Goal: Task Accomplishment & Management: Use online tool/utility

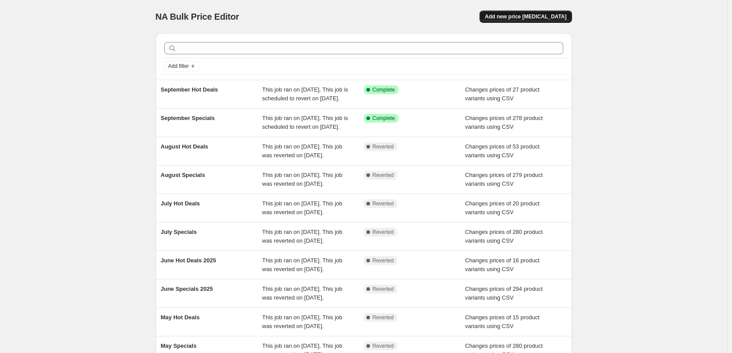
click at [516, 17] on span "Add new price [MEDICAL_DATA]" at bounding box center [526, 16] width 82 height 7
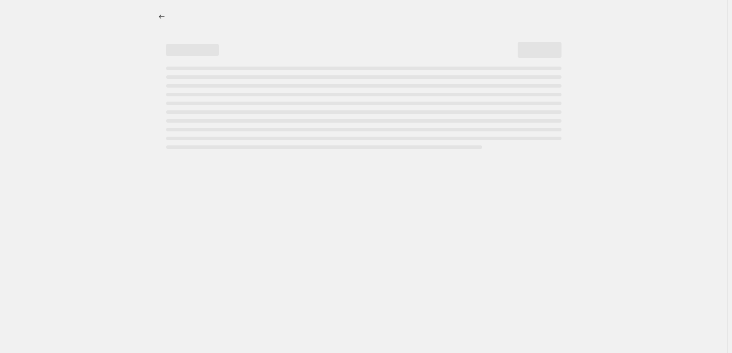
select select "percentage"
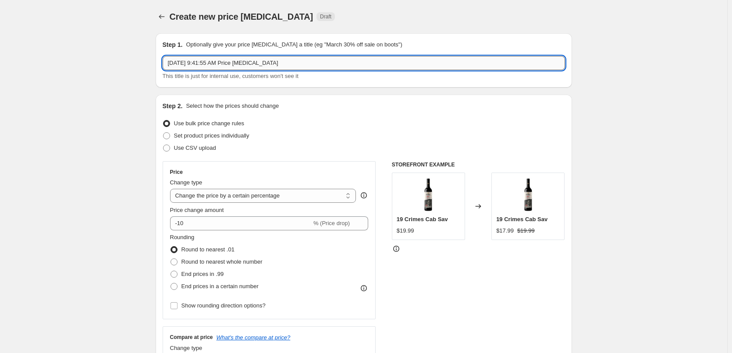
click at [293, 64] on input "[DATE] 9:41:55 AM Price [MEDICAL_DATA]" at bounding box center [364, 63] width 402 height 14
type input "October Specials"
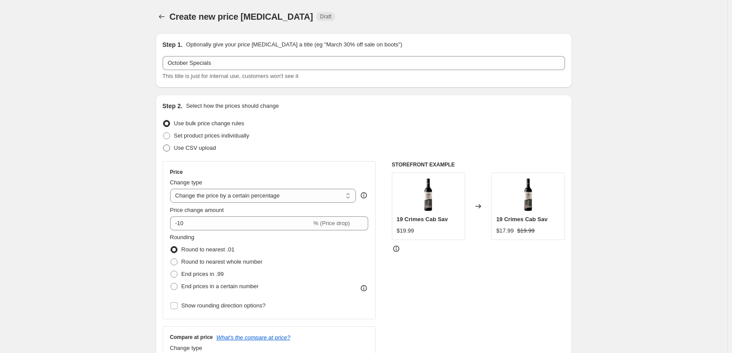
click at [193, 150] on span "Use CSV upload" at bounding box center [195, 148] width 42 height 7
click at [163, 145] on input "Use CSV upload" at bounding box center [163, 145] width 0 height 0
radio input "true"
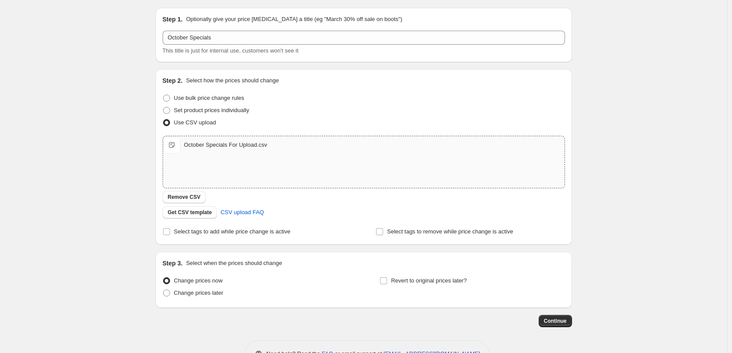
scroll to position [53, 0]
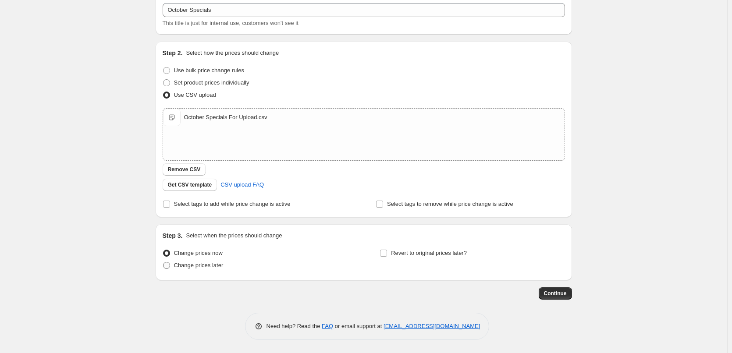
click at [216, 263] on span "Change prices later" at bounding box center [199, 265] width 50 height 7
click at [163, 263] on input "Change prices later" at bounding box center [163, 262] width 0 height 0
radio input "true"
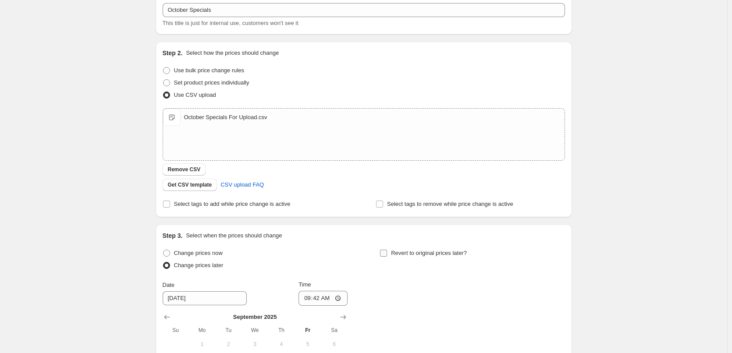
click at [436, 258] on label "Revert to original prices later?" at bounding box center [423, 253] width 87 height 12
click at [387, 257] on input "Revert to original prices later?" at bounding box center [383, 253] width 7 height 7
checkbox input "true"
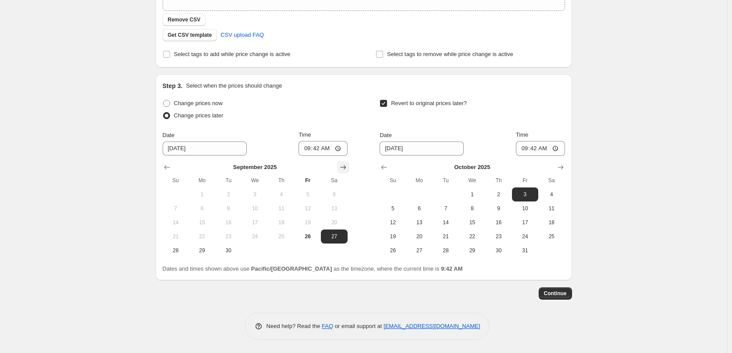
click at [341, 164] on icon "Show next month, October 2025" at bounding box center [343, 167] width 9 height 9
click at [263, 193] on span "1" at bounding box center [254, 194] width 19 height 7
type input "[DATE]"
click at [305, 149] on input "09:42" at bounding box center [322, 148] width 49 height 15
type input "00:15"
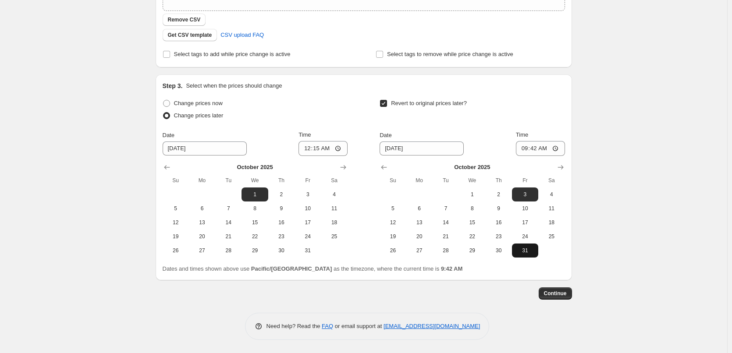
click at [530, 252] on span "31" at bounding box center [524, 250] width 19 height 7
type input "[DATE]"
click at [525, 146] on input "09:42" at bounding box center [540, 148] width 49 height 15
type input "23:45"
click at [513, 122] on div "Revert to original prices later?" at bounding box center [472, 110] width 185 height 26
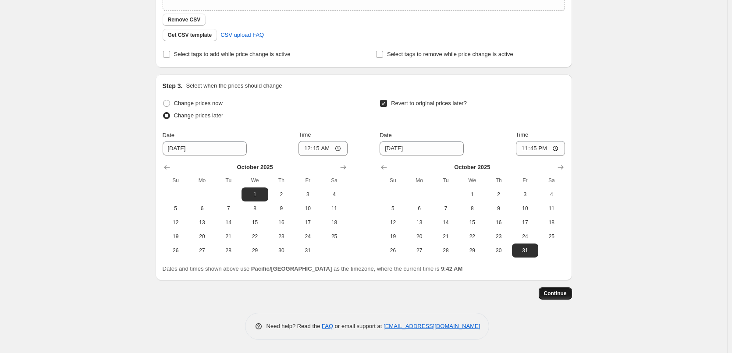
click at [558, 295] on span "Continue" at bounding box center [555, 293] width 23 height 7
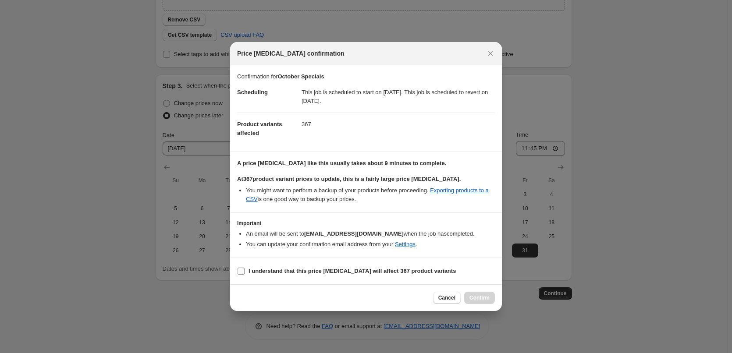
click at [277, 273] on b "I understand that this price [MEDICAL_DATA] will affect 367 product variants" at bounding box center [351, 271] width 207 height 7
click at [245, 273] on input "I understand that this price [MEDICAL_DATA] will affect 367 product variants" at bounding box center [241, 271] width 7 height 7
checkbox input "true"
click at [482, 295] on span "Confirm" at bounding box center [479, 297] width 20 height 7
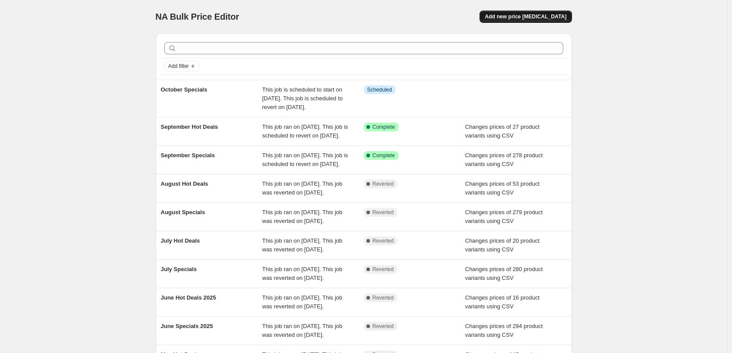
click at [540, 20] on span "Add new price [MEDICAL_DATA]" at bounding box center [526, 16] width 82 height 7
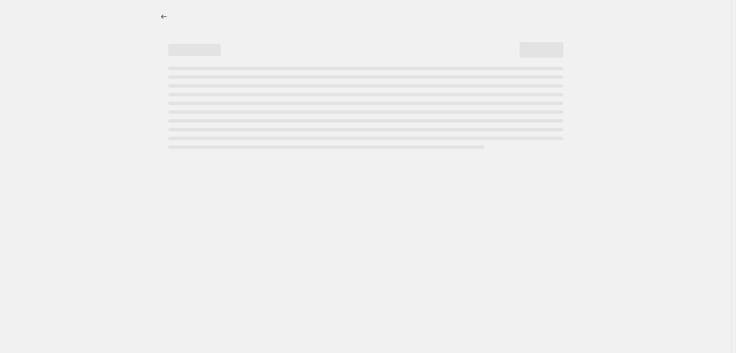
select select "percentage"
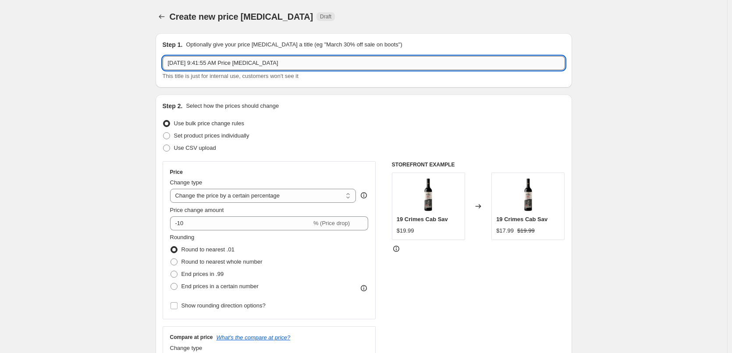
click at [289, 68] on input "[DATE] 9:41:55 AM Price [MEDICAL_DATA]" at bounding box center [364, 63] width 402 height 14
type input "October Hot Deals"
click at [202, 153] on label "Use CSV upload" at bounding box center [189, 148] width 53 height 12
click at [163, 145] on input "Use CSV upload" at bounding box center [163, 145] width 0 height 0
radio input "true"
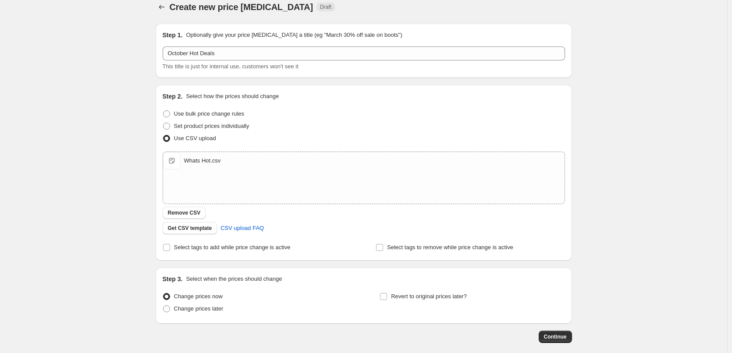
scroll to position [53, 0]
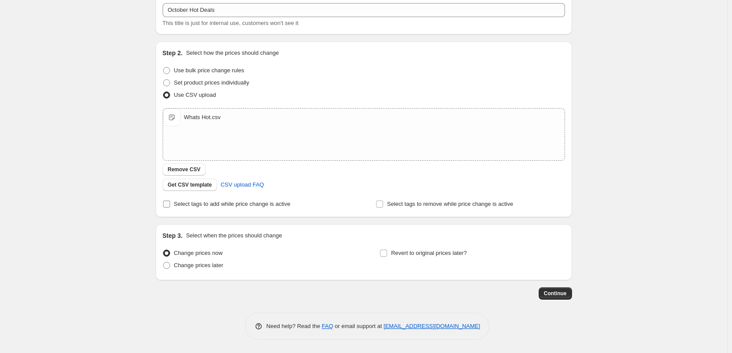
click at [276, 202] on span "Select tags to add while price change is active" at bounding box center [232, 204] width 117 height 7
click at [170, 202] on input "Select tags to add while price change is active" at bounding box center [166, 204] width 7 height 7
checkbox input "true"
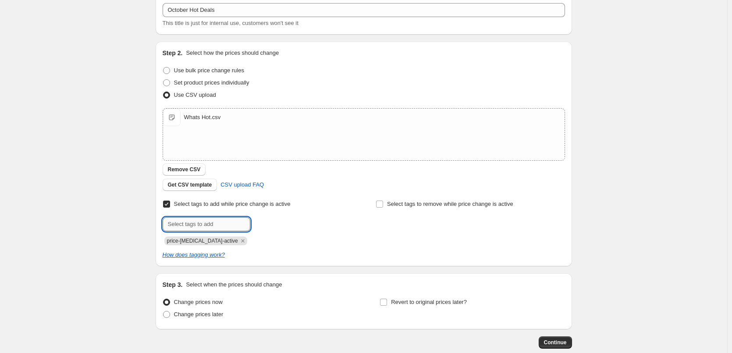
drag, startPoint x: 206, startPoint y: 230, endPoint x: 224, endPoint y: 228, distance: 18.0
click at [206, 230] on input "text" at bounding box center [207, 224] width 88 height 14
type input "hot-deals"
click at [268, 226] on b "Add" at bounding box center [263, 223] width 10 height 6
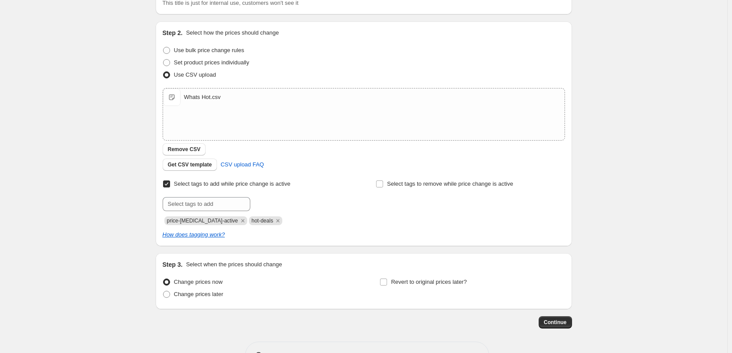
scroll to position [102, 0]
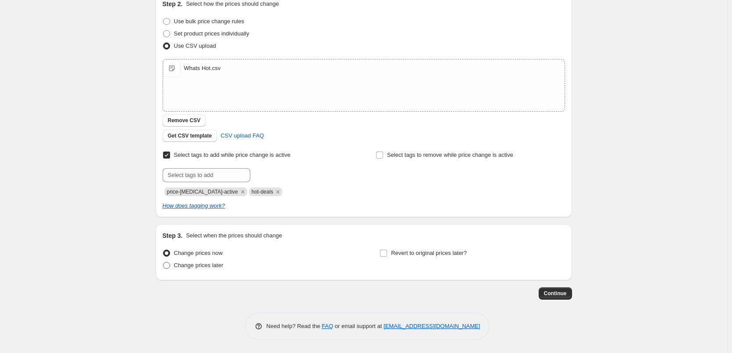
click at [199, 264] on span "Change prices later" at bounding box center [199, 265] width 50 height 7
click at [163, 263] on input "Change prices later" at bounding box center [163, 262] width 0 height 0
radio input "true"
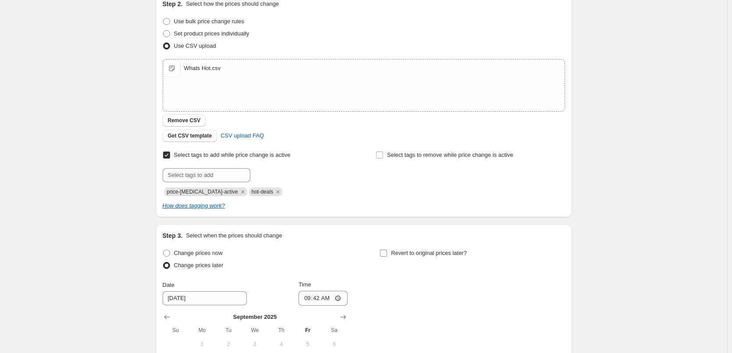
click at [420, 250] on span "Revert to original prices later?" at bounding box center [429, 253] width 76 height 7
click at [387, 250] on input "Revert to original prices later?" at bounding box center [383, 253] width 7 height 7
checkbox input "true"
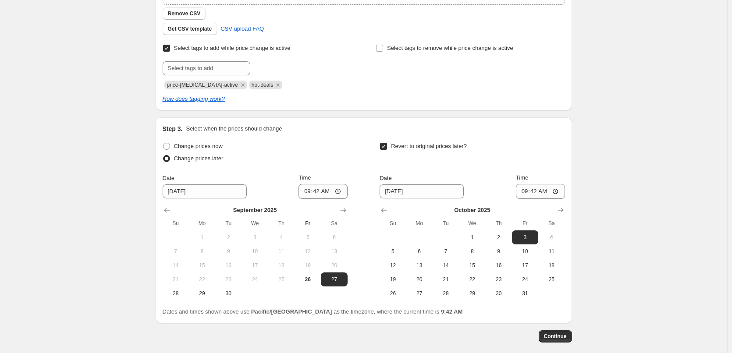
scroll to position [252, 0]
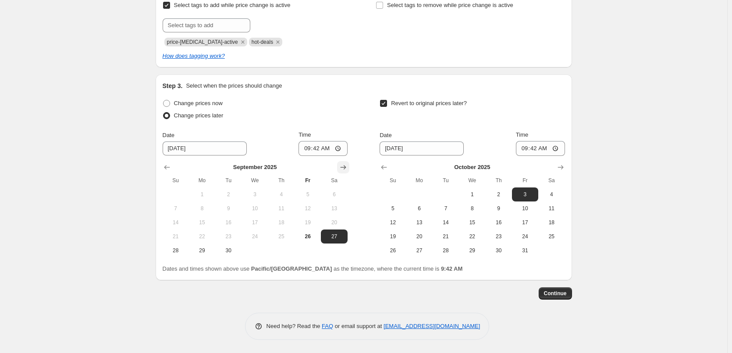
click at [345, 171] on icon "Show next month, October 2025" at bounding box center [343, 167] width 9 height 9
click at [264, 194] on span "1" at bounding box center [254, 194] width 19 height 7
type input "[DATE]"
click at [306, 151] on input "09:42" at bounding box center [322, 148] width 49 height 15
type input "00:15"
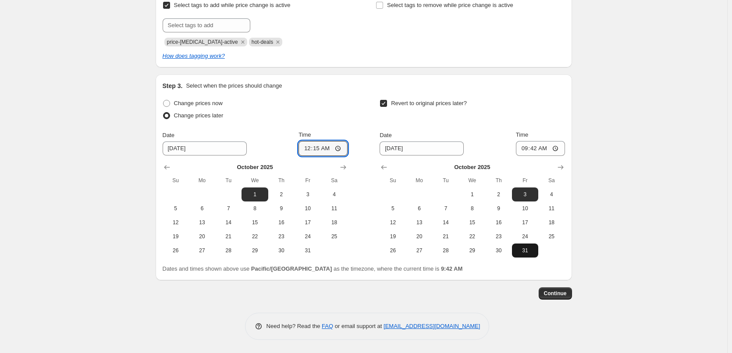
click at [520, 248] on span "31" at bounding box center [524, 250] width 19 height 7
type input "[DATE]"
click at [527, 149] on input "09:42" at bounding box center [540, 148] width 49 height 15
type input "23:45"
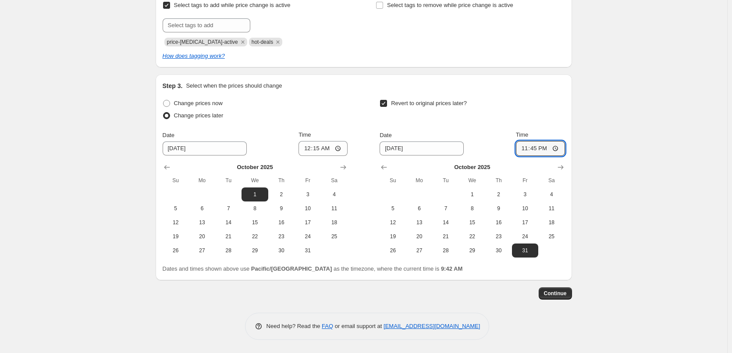
click at [368, 189] on div "Change prices now Change prices later Date [DATE] Time 00:[DATE] Mo Tu We Th Fr…" at bounding box center [364, 177] width 402 height 160
click at [557, 294] on span "Continue" at bounding box center [555, 293] width 23 height 7
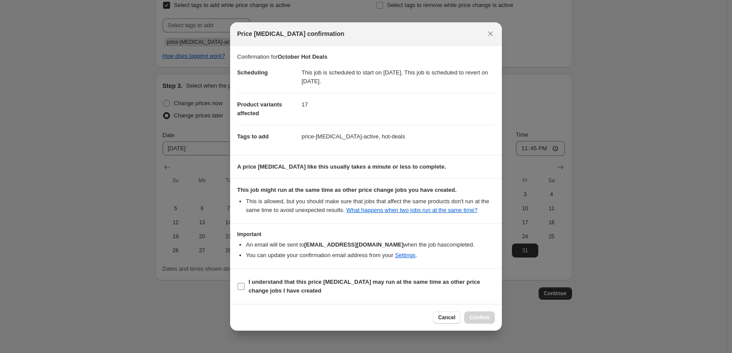
click at [363, 285] on b "I understand that this price [MEDICAL_DATA] may run at the same time as other p…" at bounding box center [363, 286] width 231 height 15
click at [245, 285] on input "I understand that this price [MEDICAL_DATA] may run at the same time as other p…" at bounding box center [241, 286] width 7 height 7
checkbox input "true"
click at [479, 324] on button "Confirm" at bounding box center [479, 318] width 31 height 12
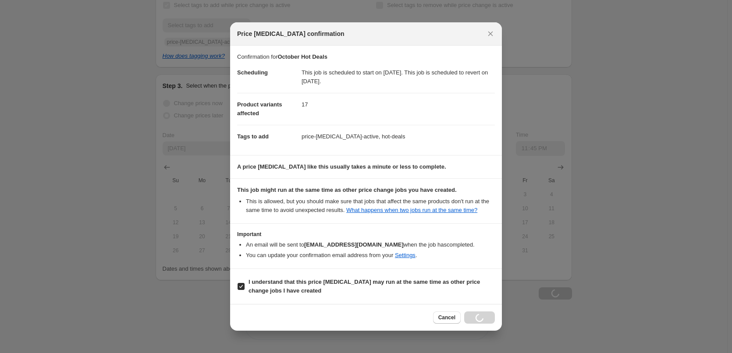
scroll to position [252, 0]
